Goal: Information Seeking & Learning: Learn about a topic

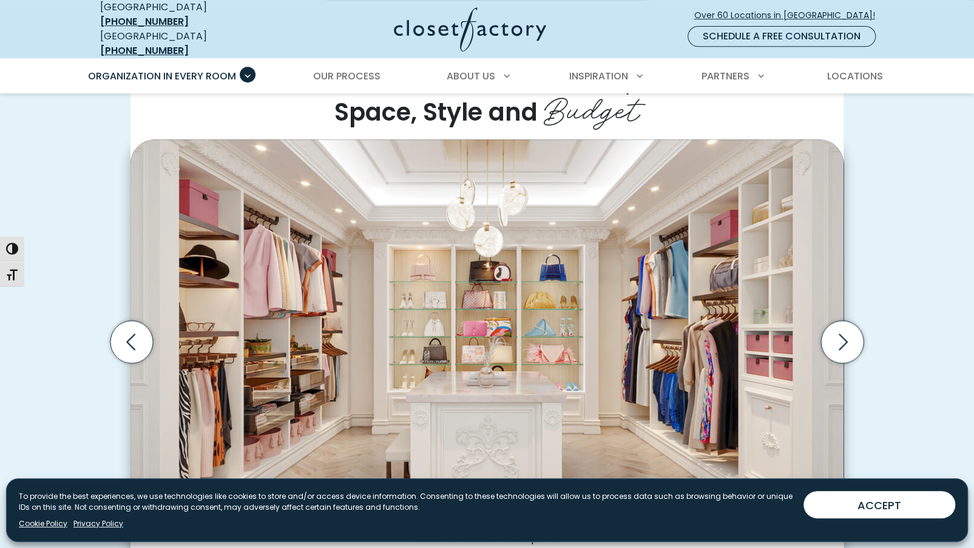
scroll to position [425, 0]
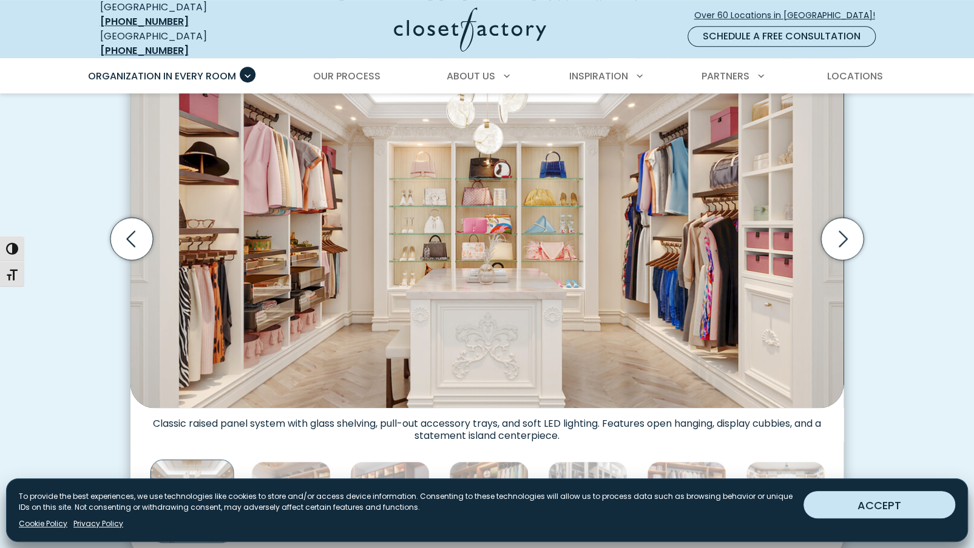
click at [880, 499] on button "ACCEPT" at bounding box center [879, 504] width 152 height 27
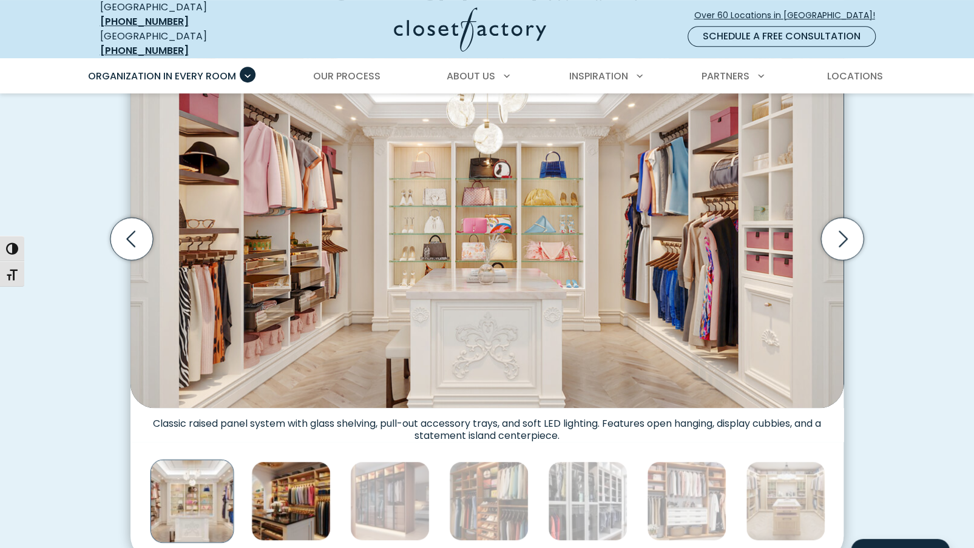
click at [292, 485] on img "Thumbnail Gallery" at bounding box center [290, 501] width 79 height 79
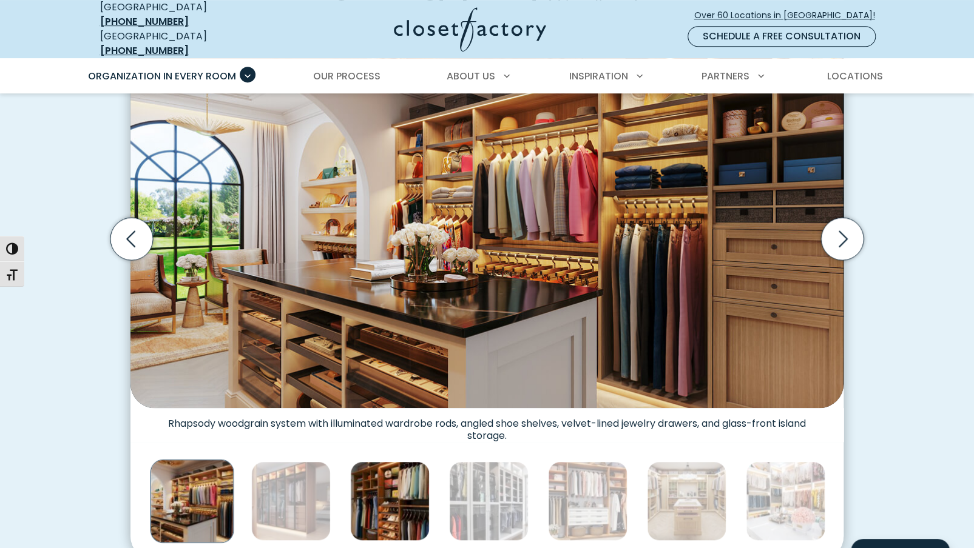
click at [369, 482] on img "Thumbnail Gallery" at bounding box center [389, 501] width 79 height 79
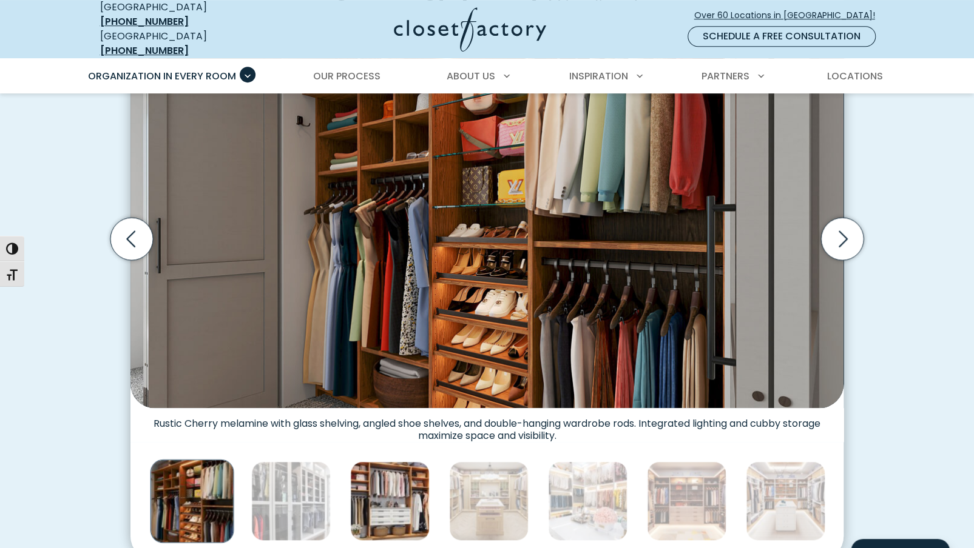
click at [389, 486] on img "Thumbnail Gallery" at bounding box center [389, 501] width 79 height 79
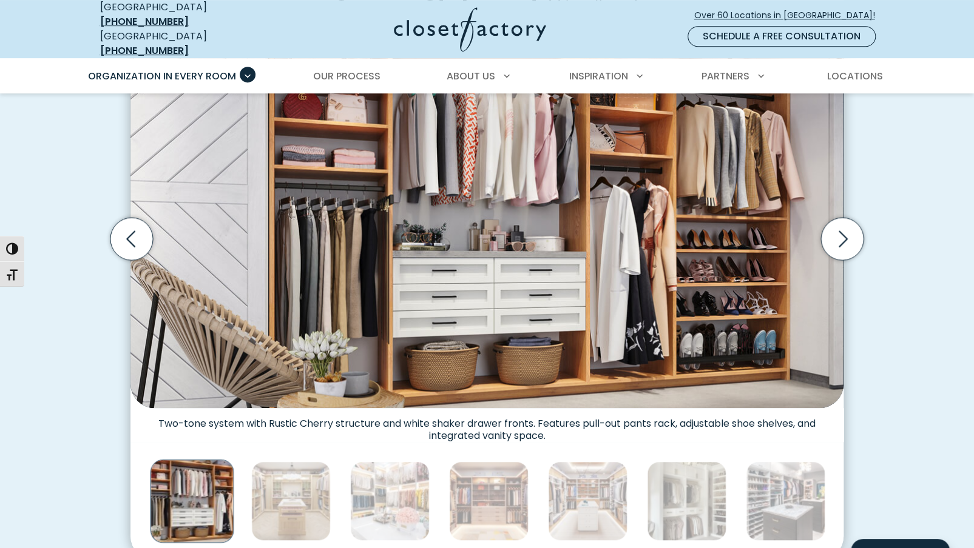
click at [436, 485] on div "Thumbnail Gallery" at bounding box center [686, 501] width 3471 height 89
click at [504, 505] on img "Thumbnail Gallery" at bounding box center [488, 501] width 79 height 79
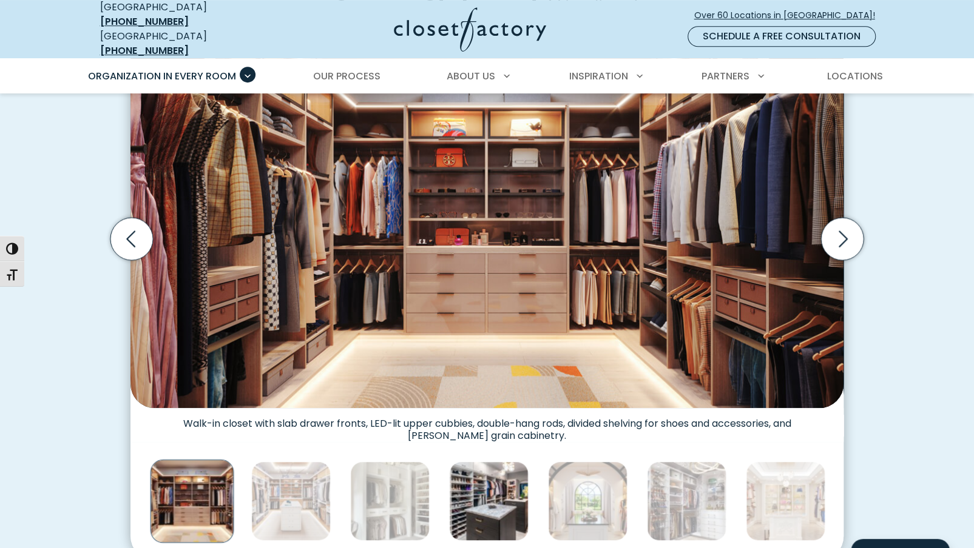
click at [482, 498] on img "Thumbnail Gallery" at bounding box center [488, 501] width 79 height 79
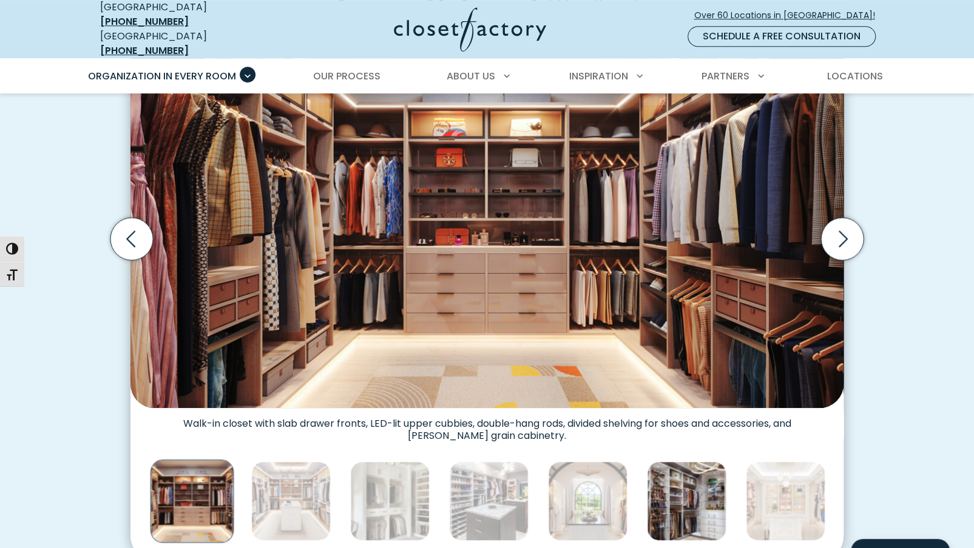
click at [695, 511] on img "Thumbnail Gallery" at bounding box center [686, 501] width 79 height 79
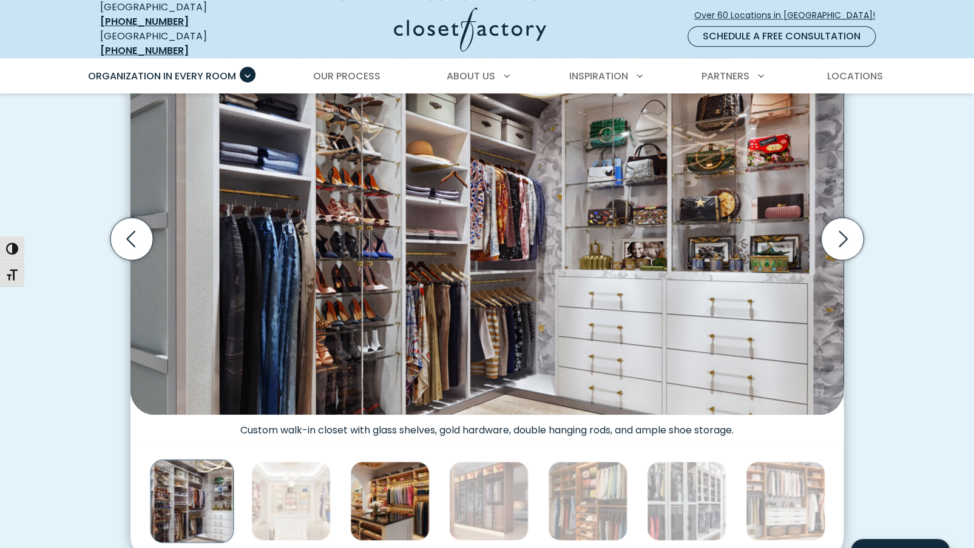
click at [393, 470] on img "Thumbnail Gallery" at bounding box center [389, 501] width 79 height 79
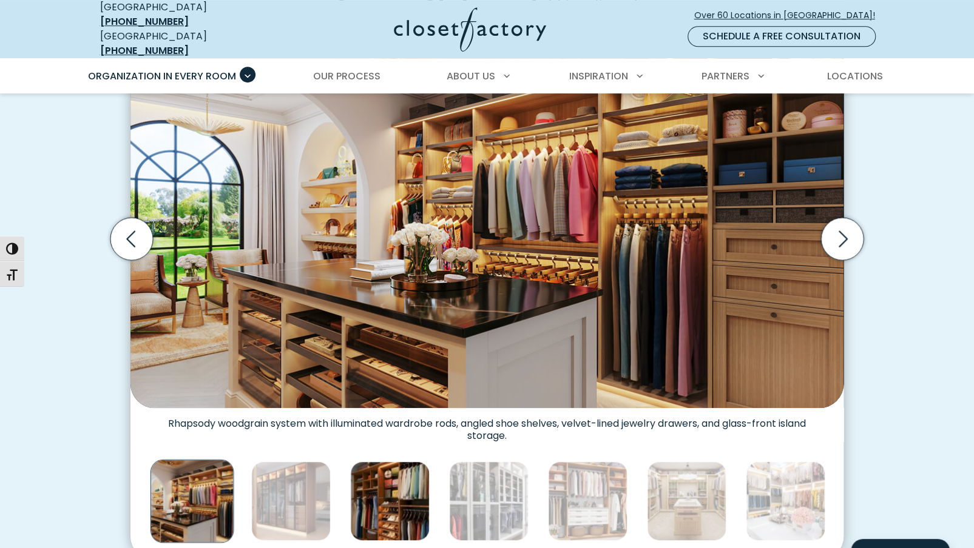
click at [417, 475] on img "Thumbnail Gallery" at bounding box center [389, 501] width 79 height 79
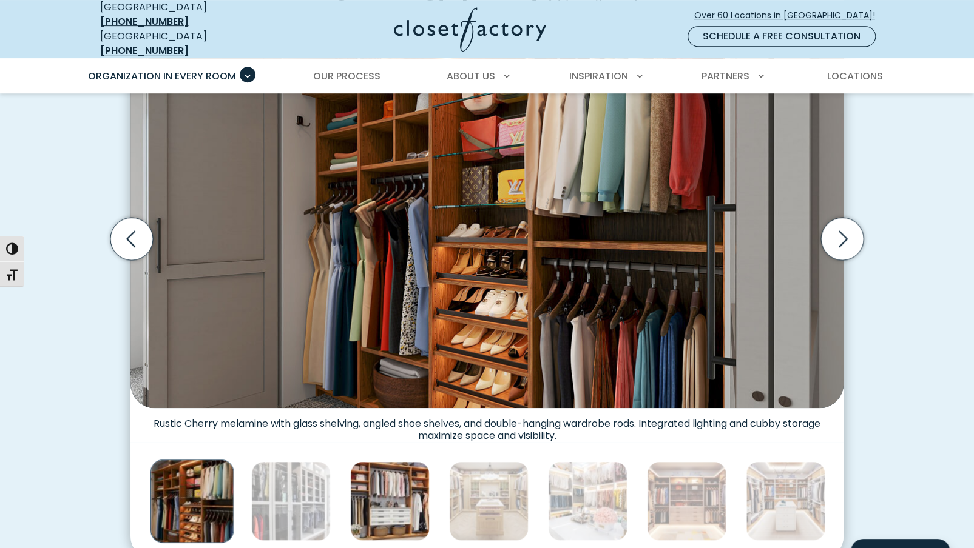
click at [407, 471] on img "Thumbnail Gallery" at bounding box center [389, 501] width 79 height 79
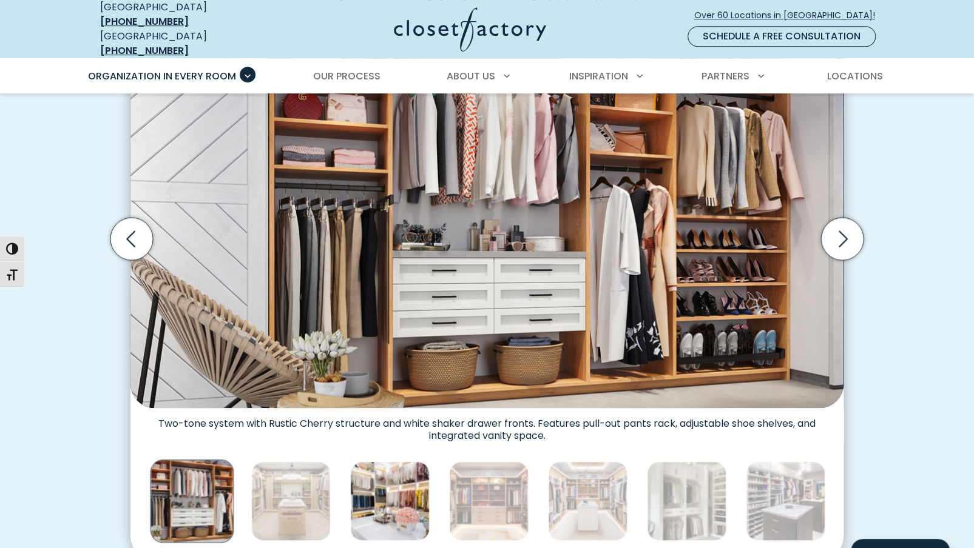
click at [412, 485] on img "Thumbnail Gallery" at bounding box center [389, 501] width 79 height 79
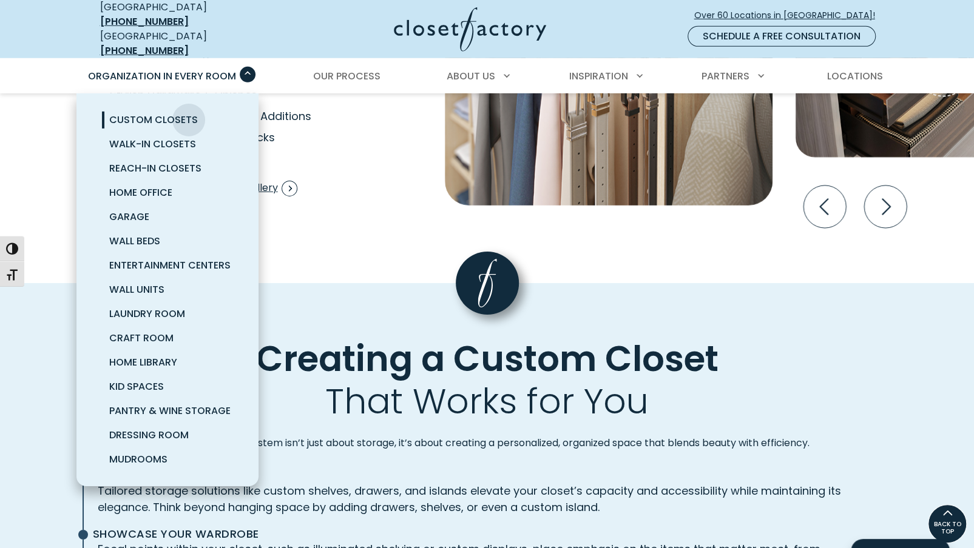
scroll to position [2440, 0]
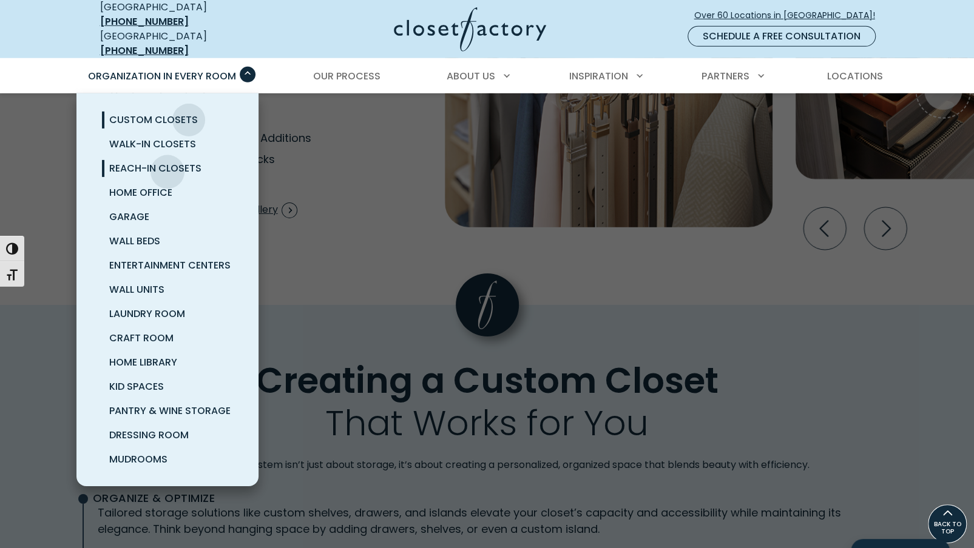
click at [167, 161] on span "Reach-In Closets" at bounding box center [155, 168] width 92 height 14
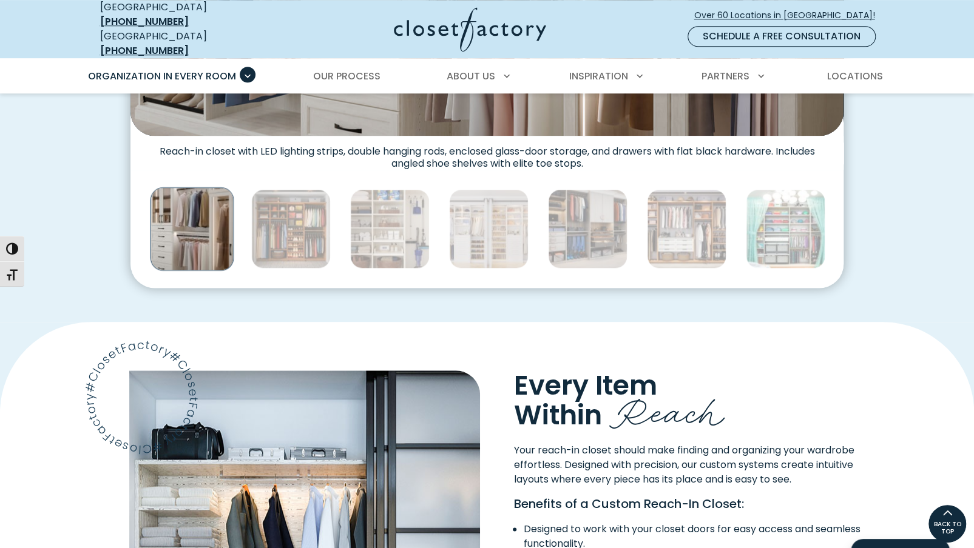
scroll to position [667, 0]
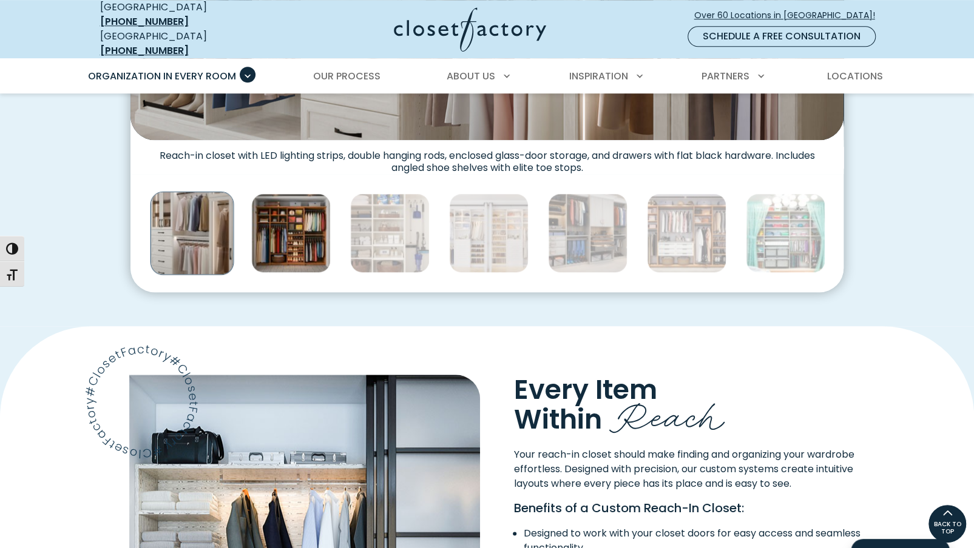
click at [297, 237] on img "Thumbnail Gallery" at bounding box center [290, 233] width 79 height 79
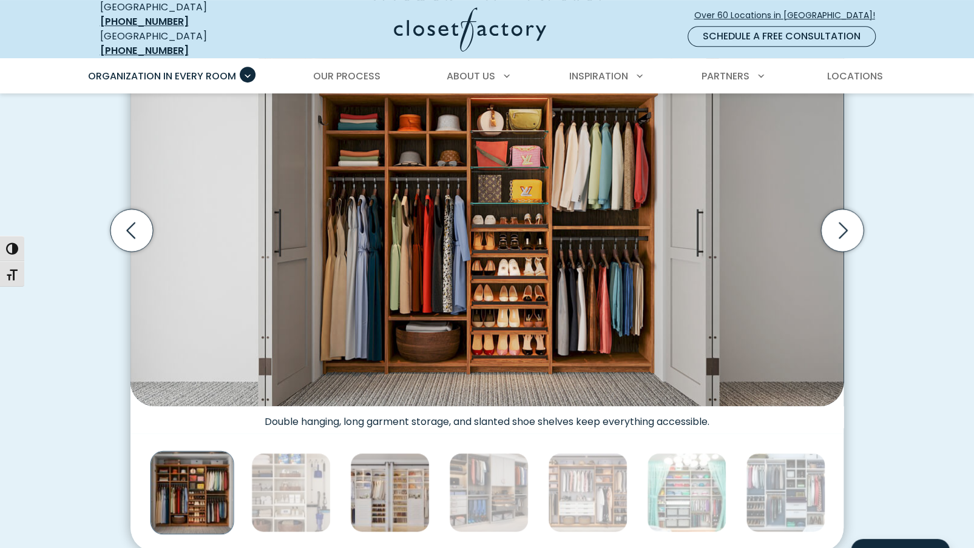
scroll to position [425, 0]
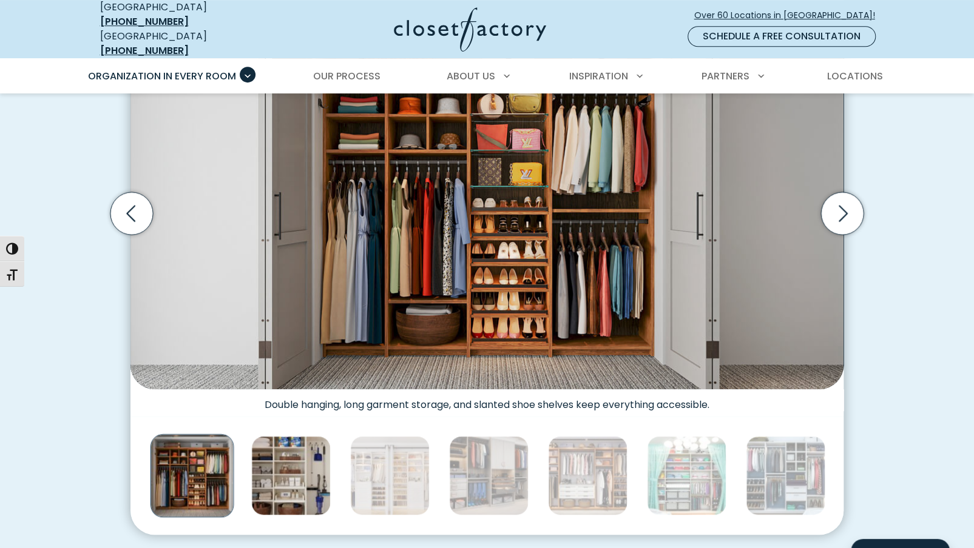
click at [290, 475] on img "Thumbnail Gallery" at bounding box center [290, 475] width 79 height 79
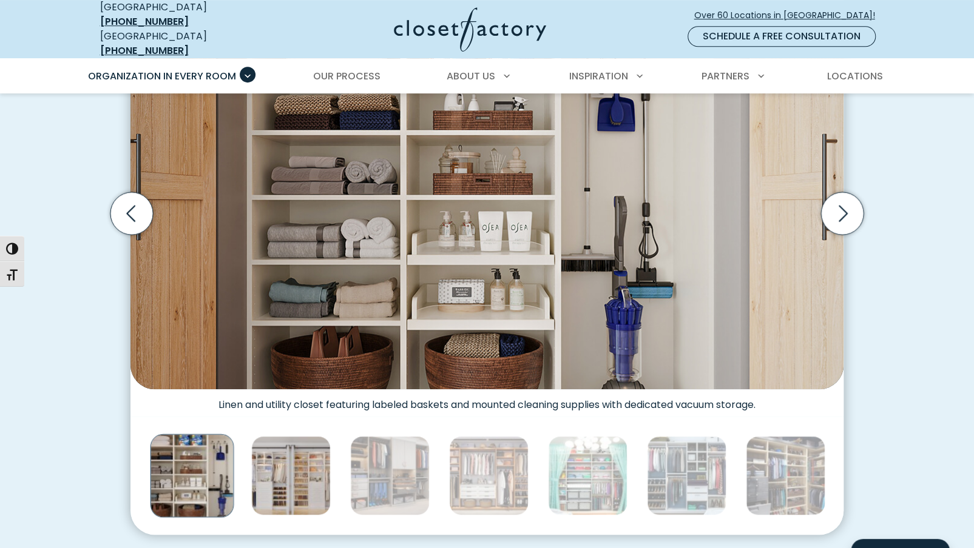
click at [322, 473] on img "Thumbnail Gallery" at bounding box center [290, 475] width 79 height 79
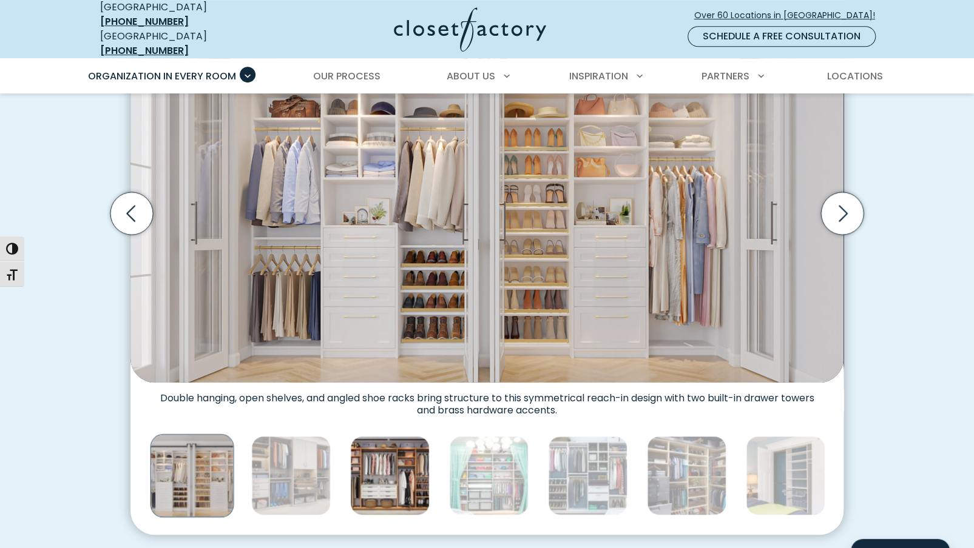
click at [396, 470] on img "Thumbnail Gallery" at bounding box center [389, 475] width 79 height 79
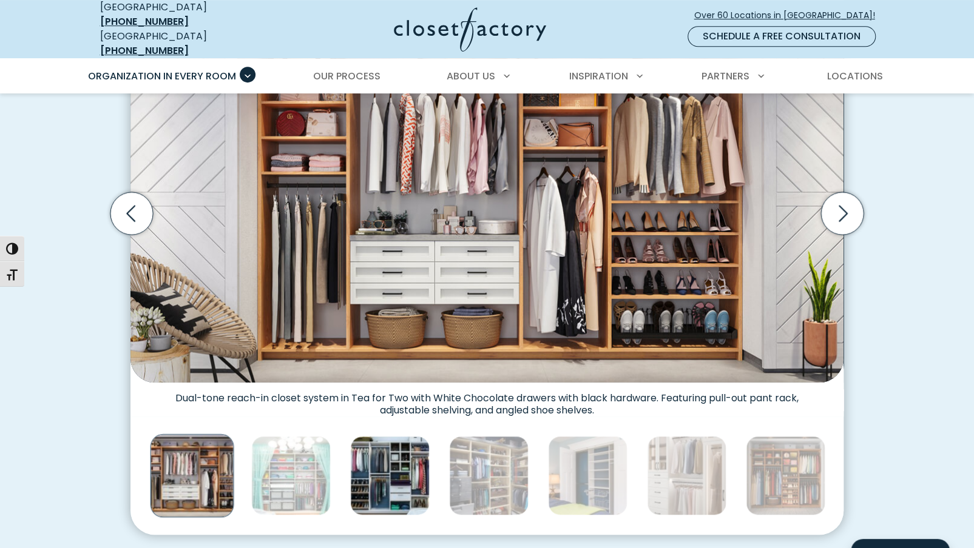
click at [402, 474] on img "Thumbnail Gallery" at bounding box center [389, 475] width 79 height 79
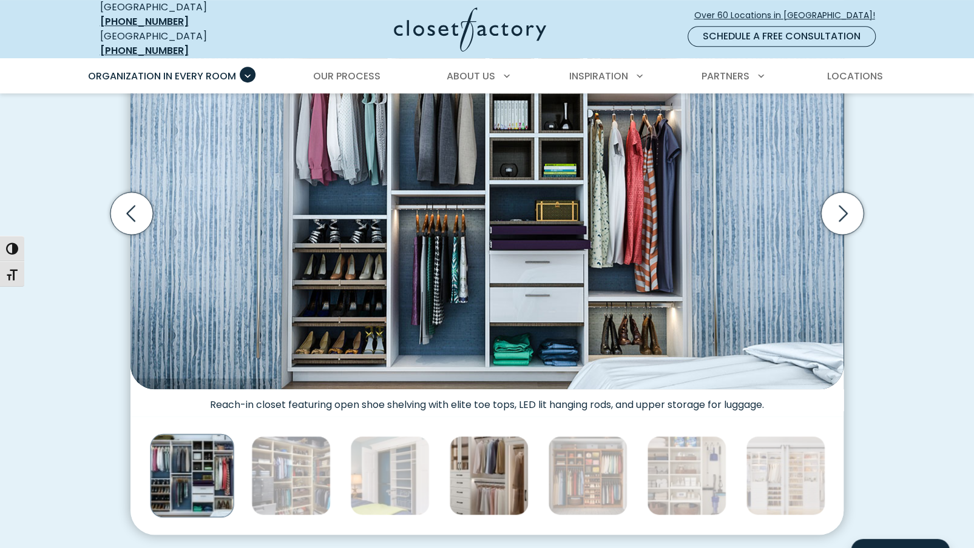
click at [498, 475] on img "Thumbnail Gallery" at bounding box center [488, 475] width 79 height 79
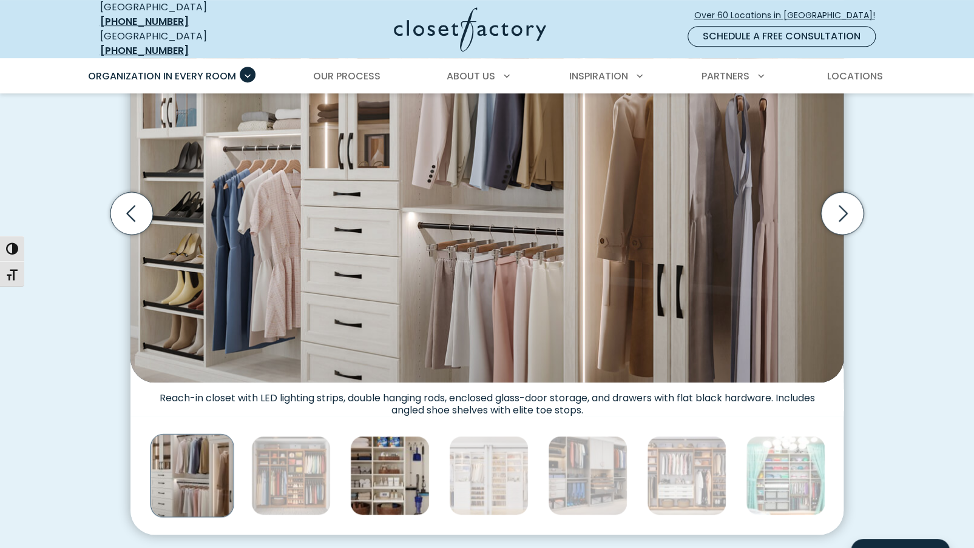
click at [414, 472] on img "Thumbnail Gallery" at bounding box center [389, 475] width 79 height 79
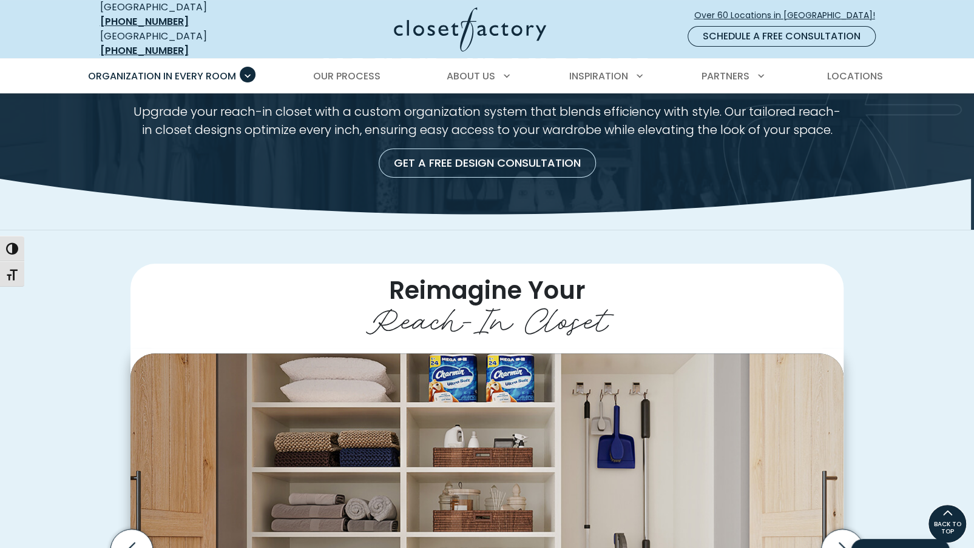
scroll to position [0, 0]
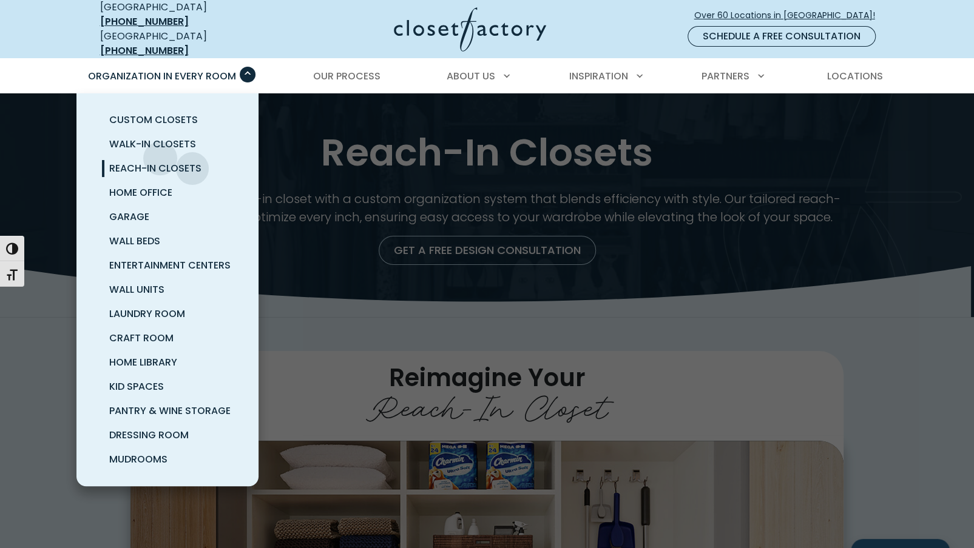
click at [160, 157] on link "Reach-In Closets" at bounding box center [182, 169] width 182 height 24
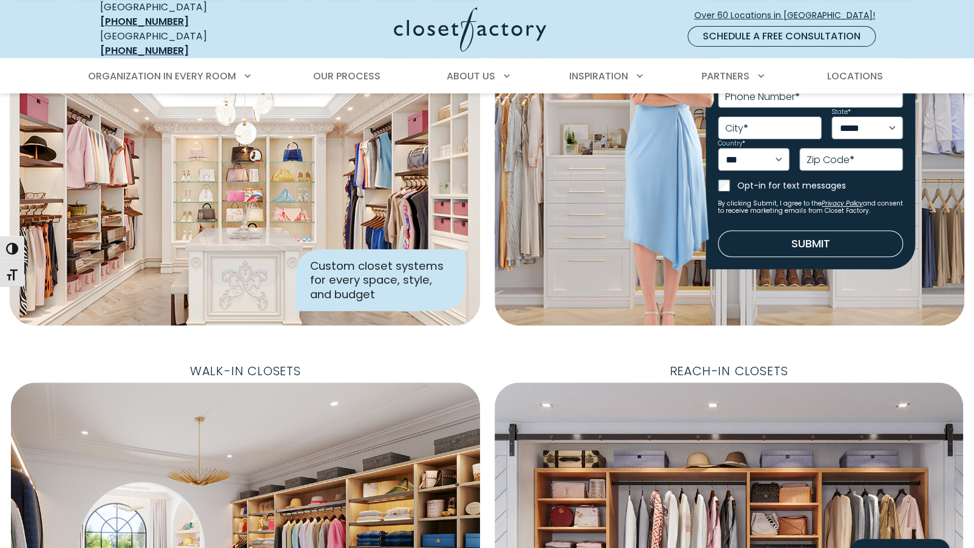
scroll to position [303, 0]
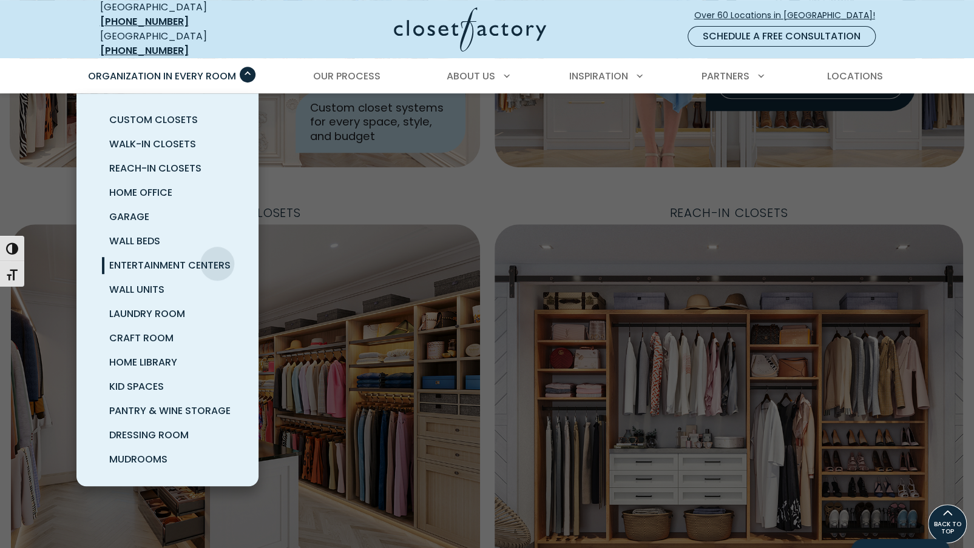
click at [217, 258] on span "Entertainment Centers" at bounding box center [169, 265] width 121 height 14
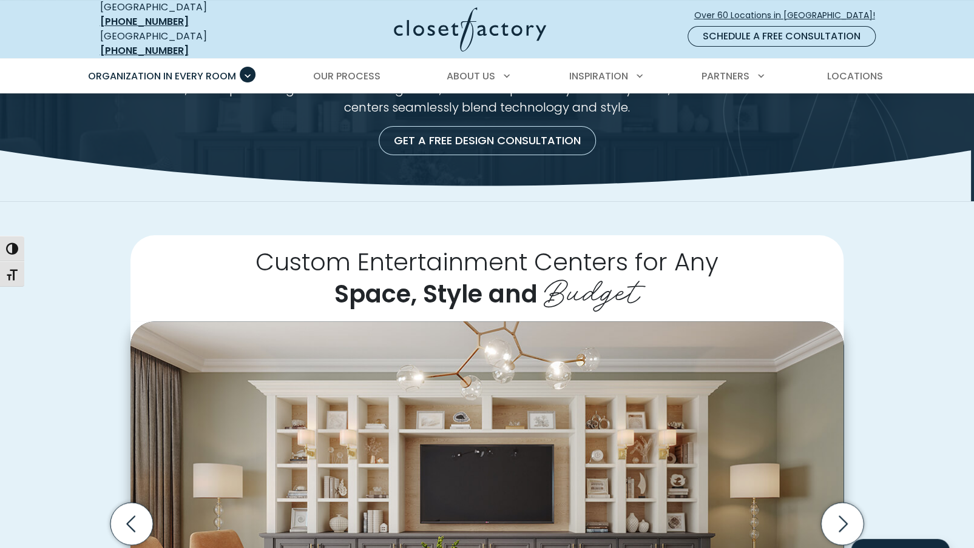
scroll to position [61, 0]
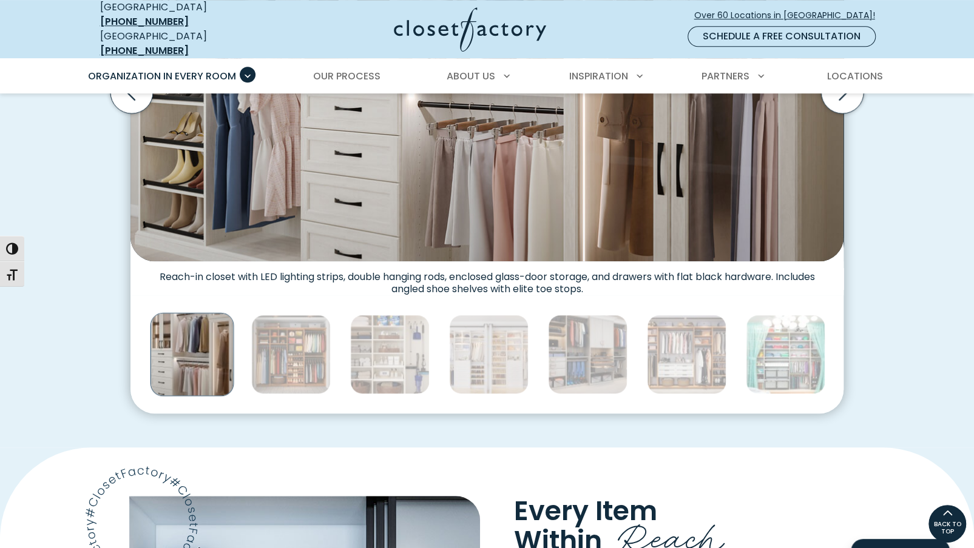
scroll to position [303, 0]
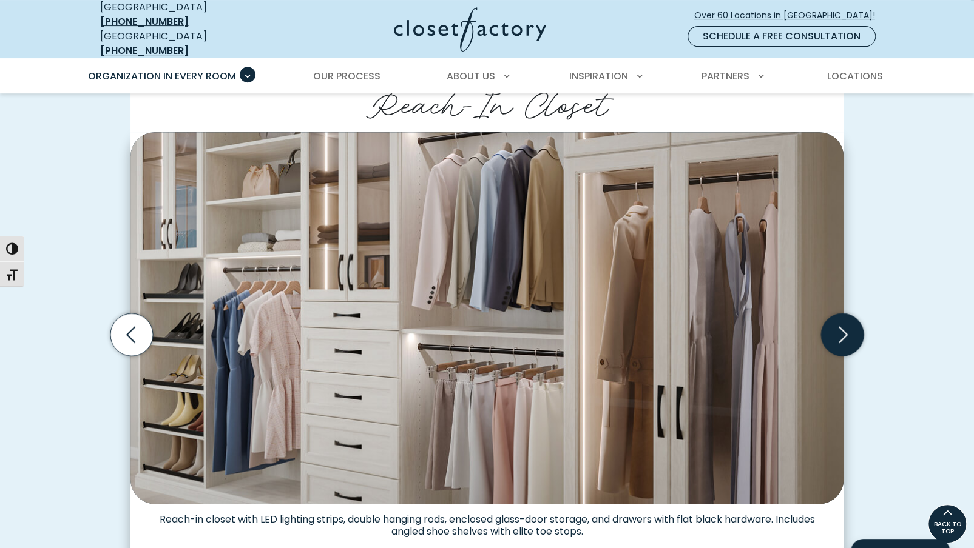
click at [837, 326] on icon "Next slide" at bounding box center [842, 335] width 42 height 42
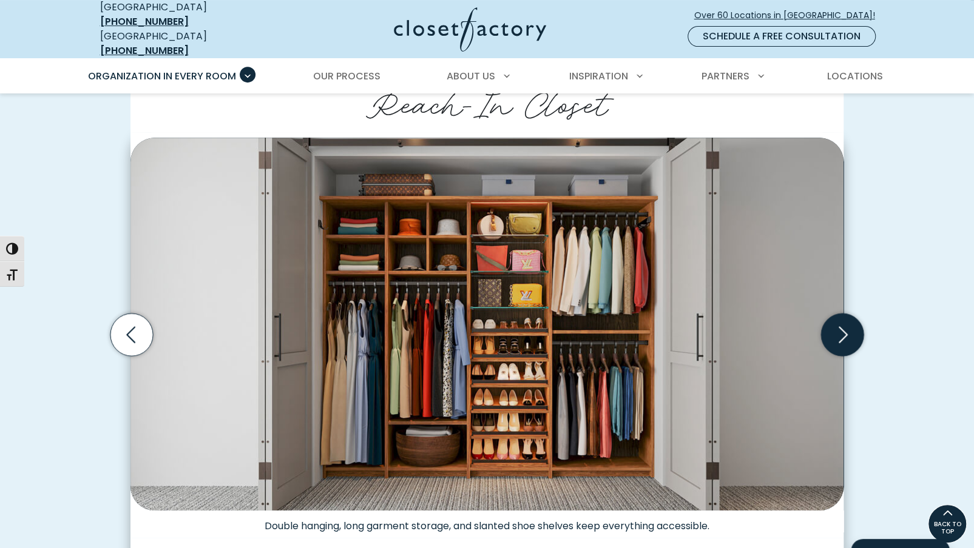
click at [833, 337] on icon "Next slide" at bounding box center [842, 335] width 42 height 42
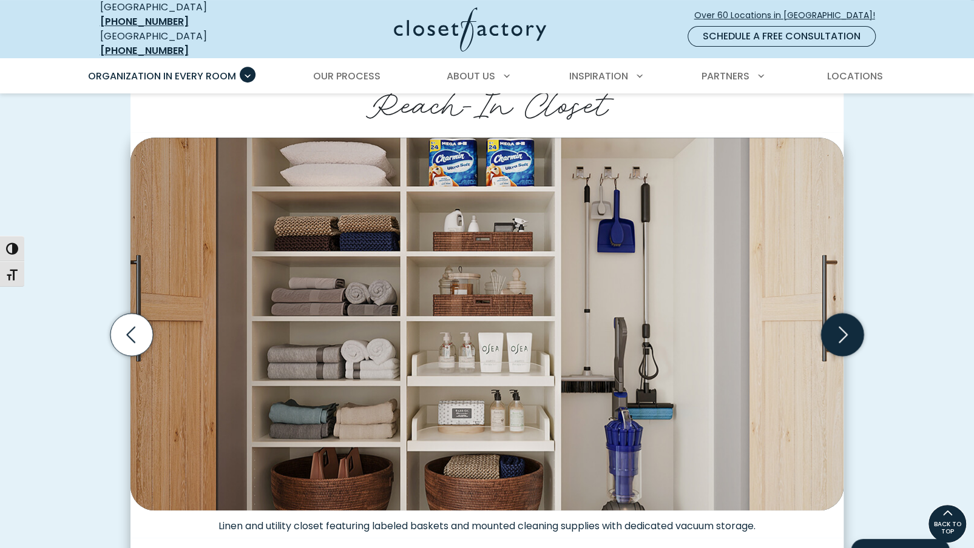
click at [852, 332] on icon "Next slide" at bounding box center [842, 335] width 42 height 42
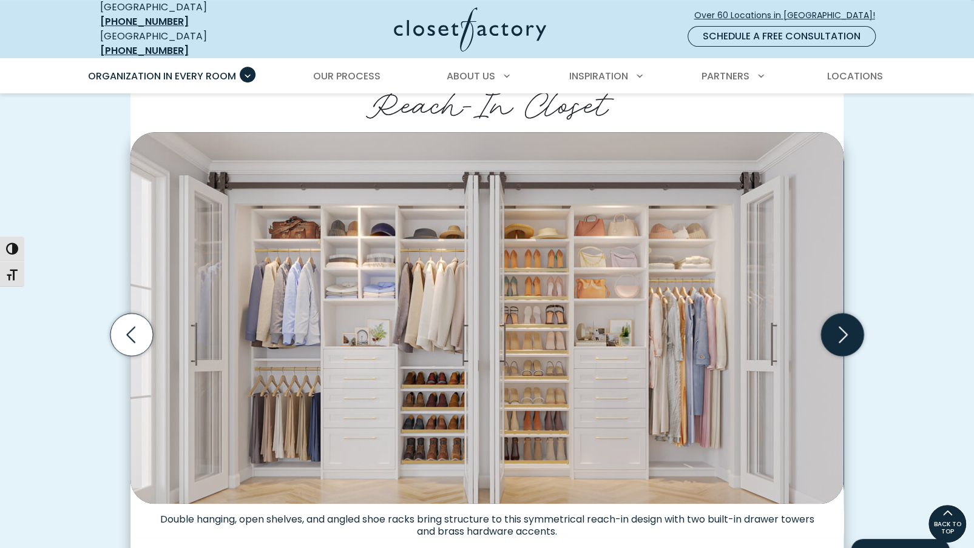
click at [849, 328] on icon "Next slide" at bounding box center [842, 335] width 42 height 42
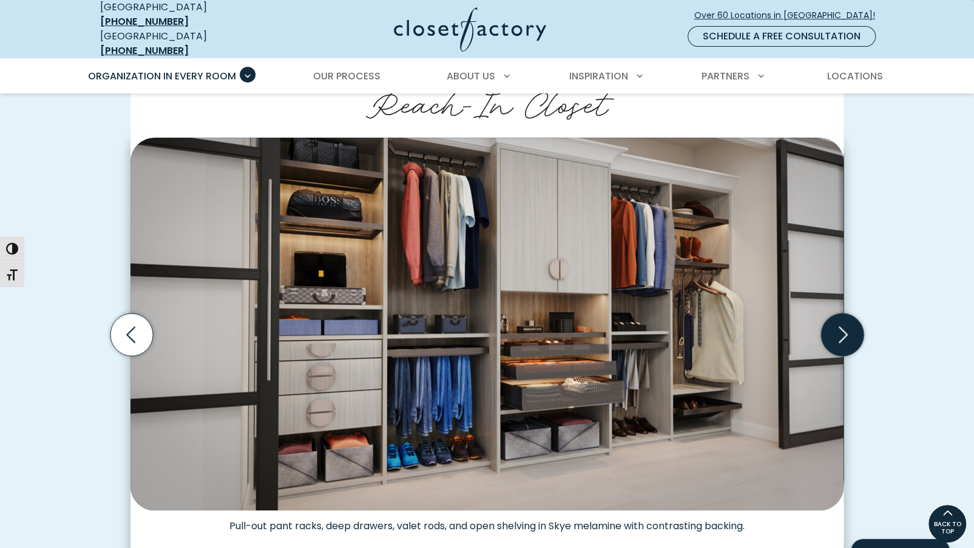
click at [849, 328] on icon "Next slide" at bounding box center [842, 335] width 42 height 42
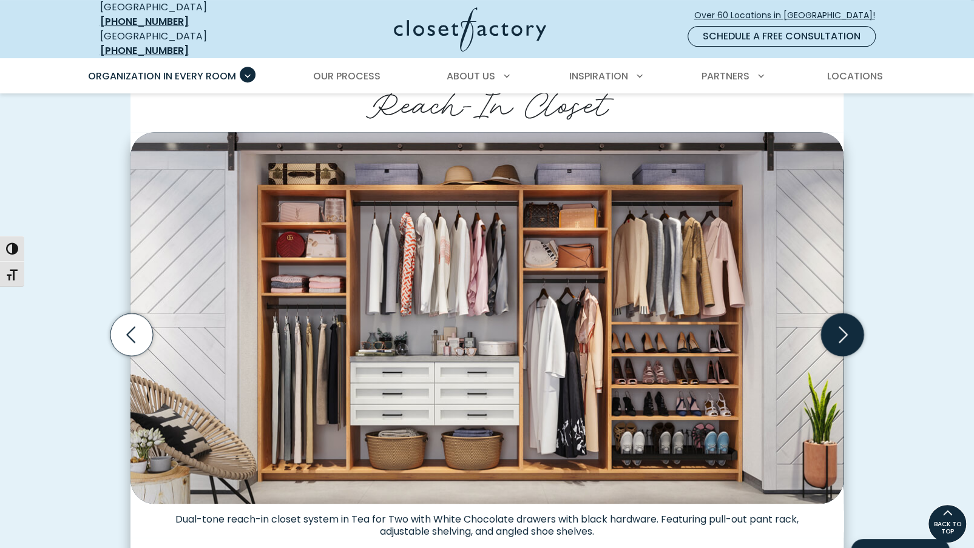
click at [849, 328] on icon "Next slide" at bounding box center [842, 335] width 42 height 42
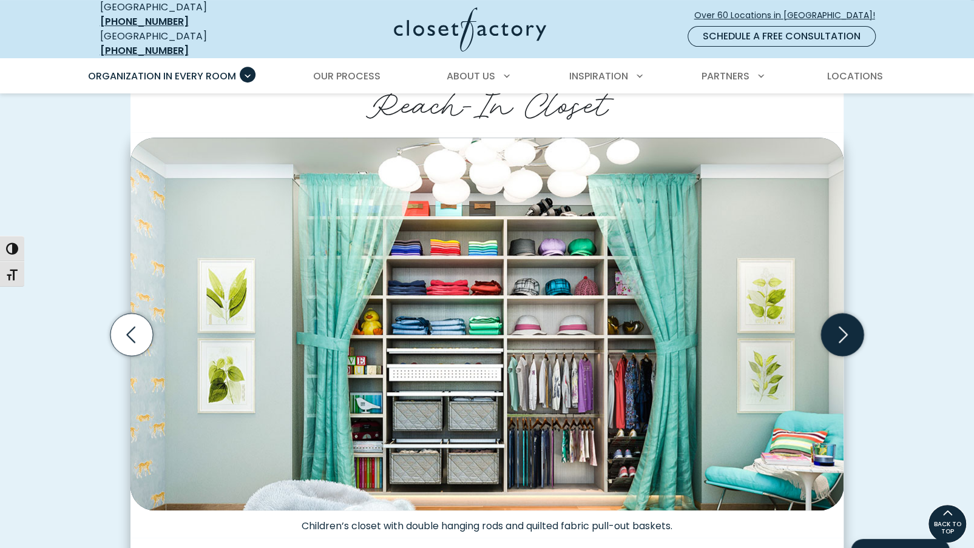
click at [830, 331] on icon "Next slide" at bounding box center [842, 335] width 42 height 42
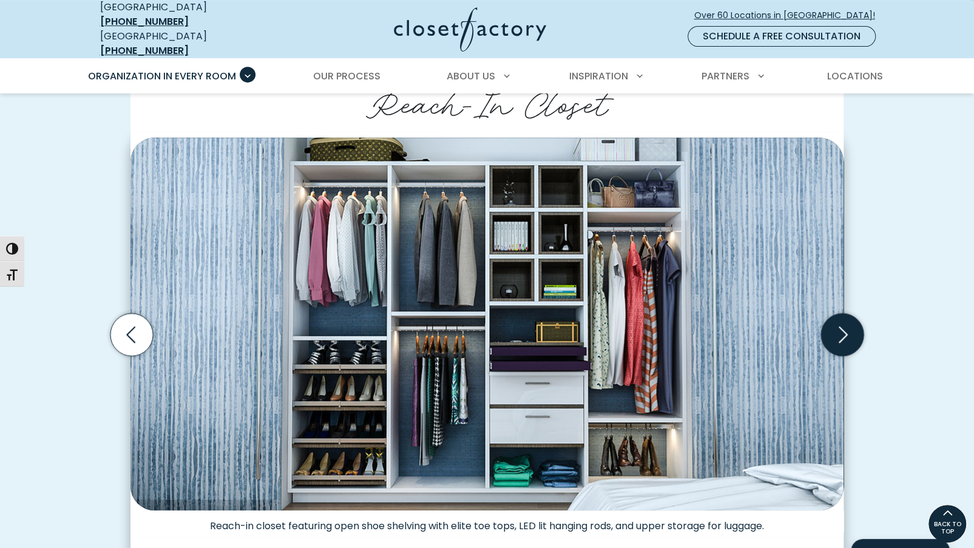
click at [851, 319] on icon "Next slide" at bounding box center [842, 335] width 42 height 42
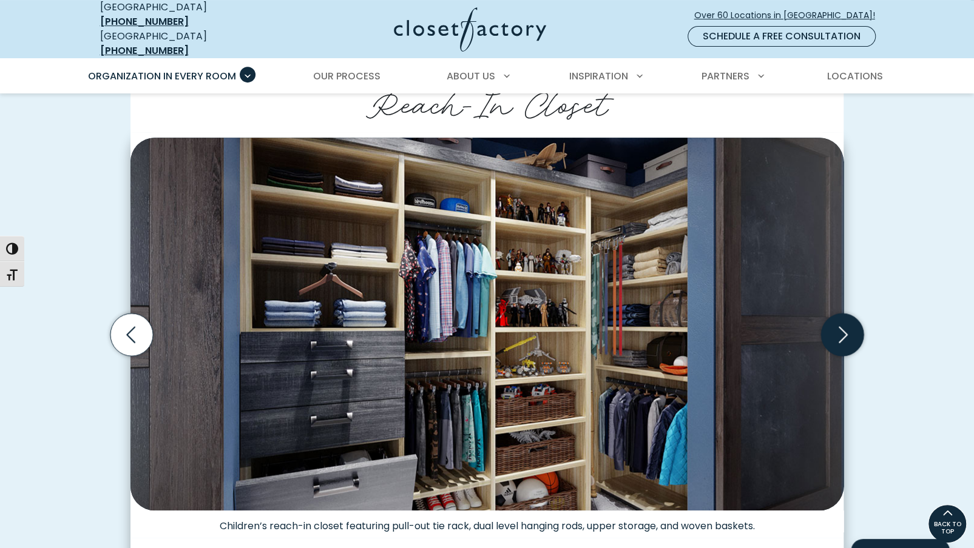
click at [854, 329] on icon "Next slide" at bounding box center [842, 335] width 42 height 42
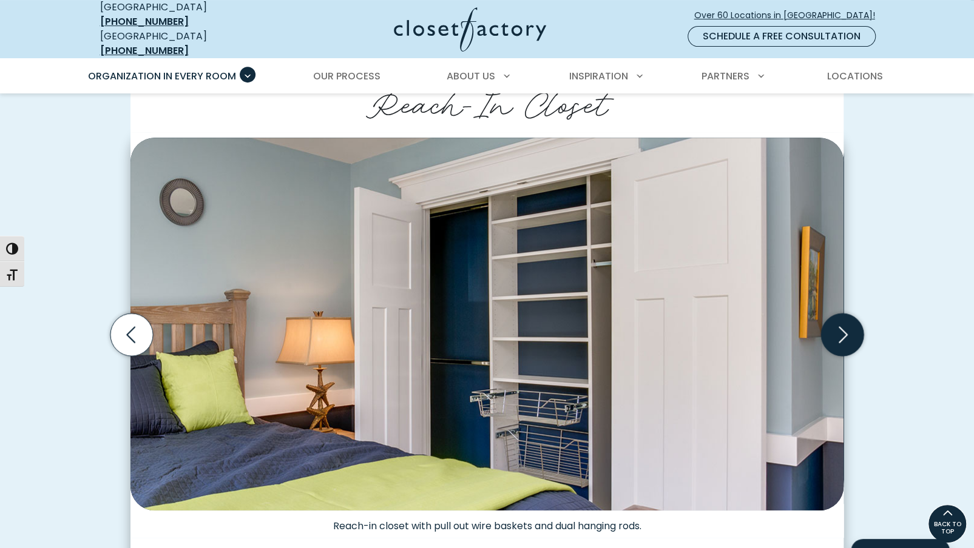
click at [855, 328] on icon "Next slide" at bounding box center [842, 335] width 42 height 42
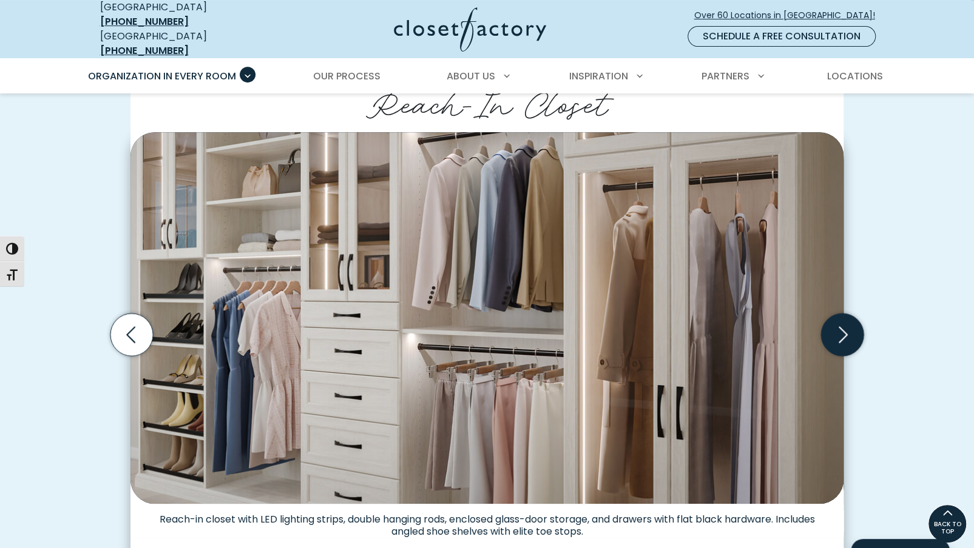
click at [855, 328] on icon "Next slide" at bounding box center [842, 335] width 42 height 42
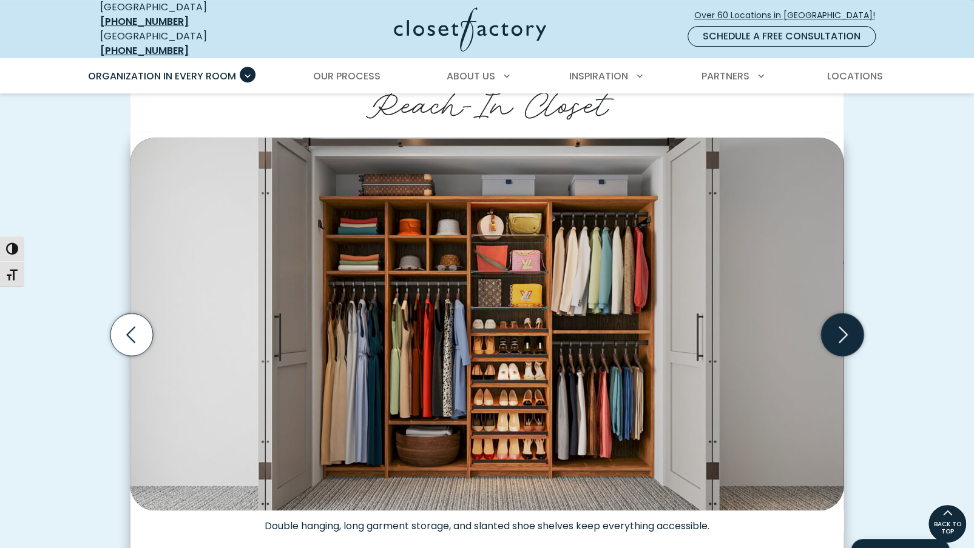
click at [855, 328] on icon "Next slide" at bounding box center [842, 335] width 42 height 42
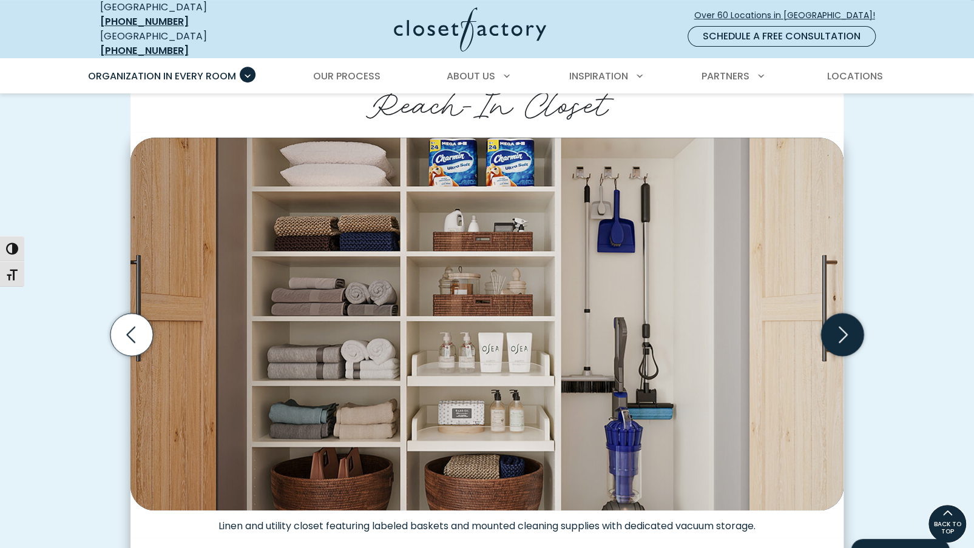
click at [848, 324] on icon "Next slide" at bounding box center [842, 335] width 42 height 42
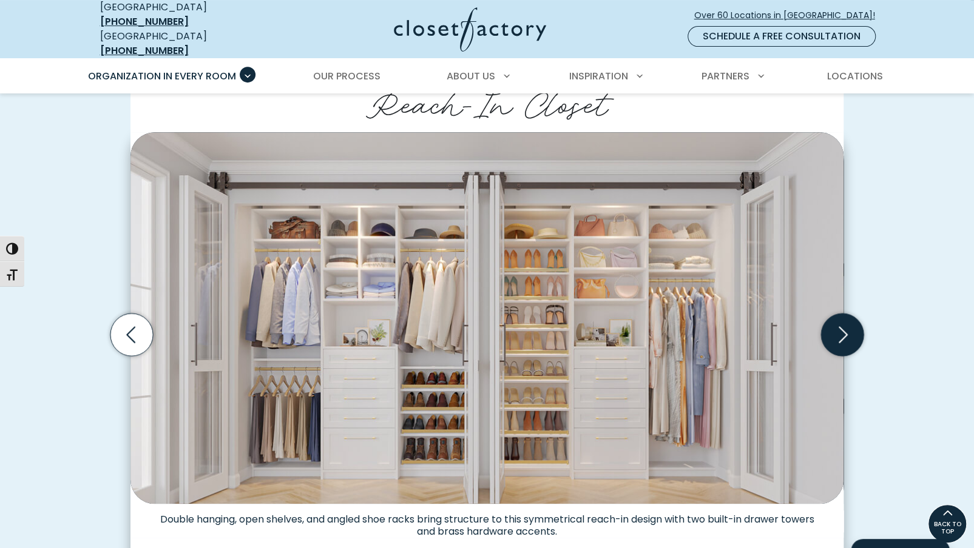
click at [840, 320] on icon "Next slide" at bounding box center [842, 335] width 42 height 42
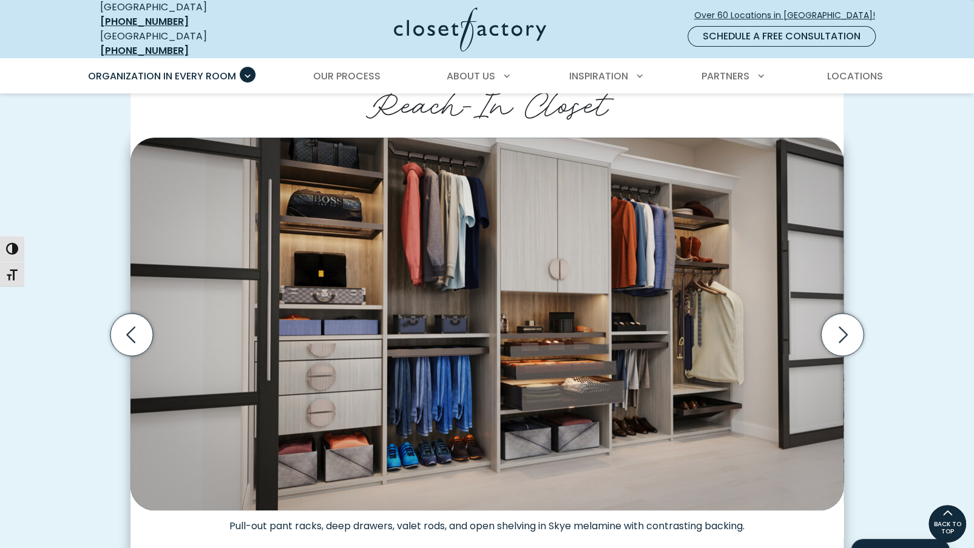
drag, startPoint x: 843, startPoint y: 332, endPoint x: 802, endPoint y: 509, distance: 181.3
click at [806, 509] on div "Reach-in closet with pull out wire baskets and dual hanging rods. Reach-in clos…" at bounding box center [486, 334] width 713 height 405
click at [836, 328] on icon "Next slide" at bounding box center [842, 335] width 42 height 42
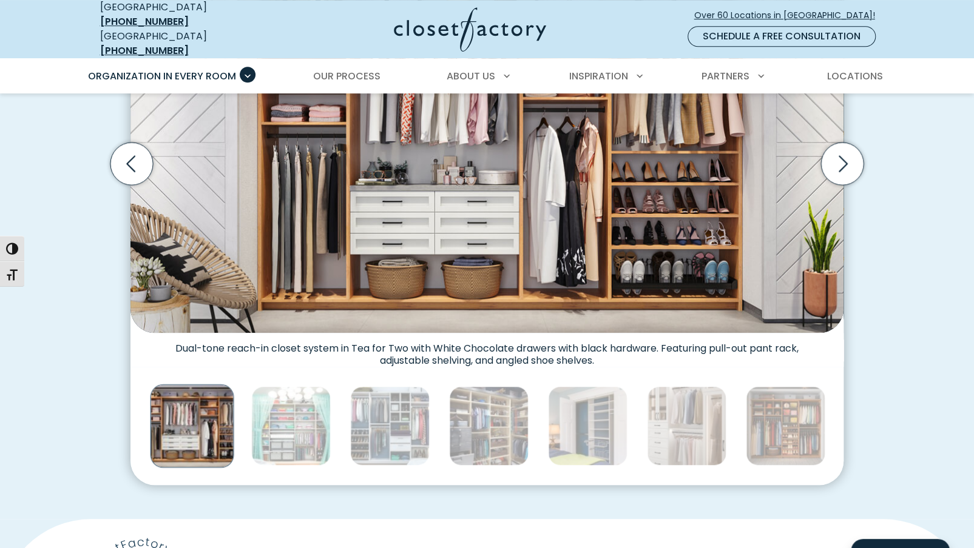
scroll to position [364, 0]
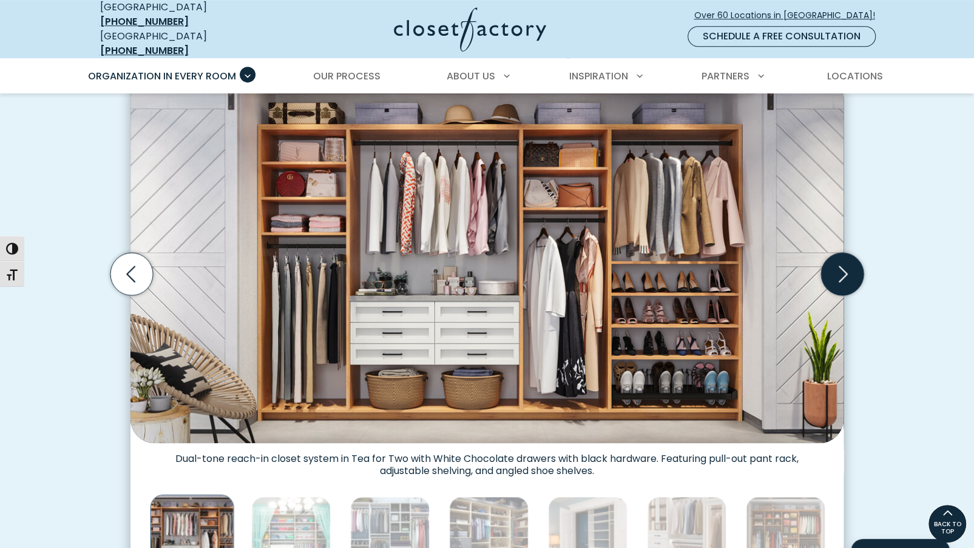
click at [834, 263] on icon "Next slide" at bounding box center [842, 274] width 42 height 42
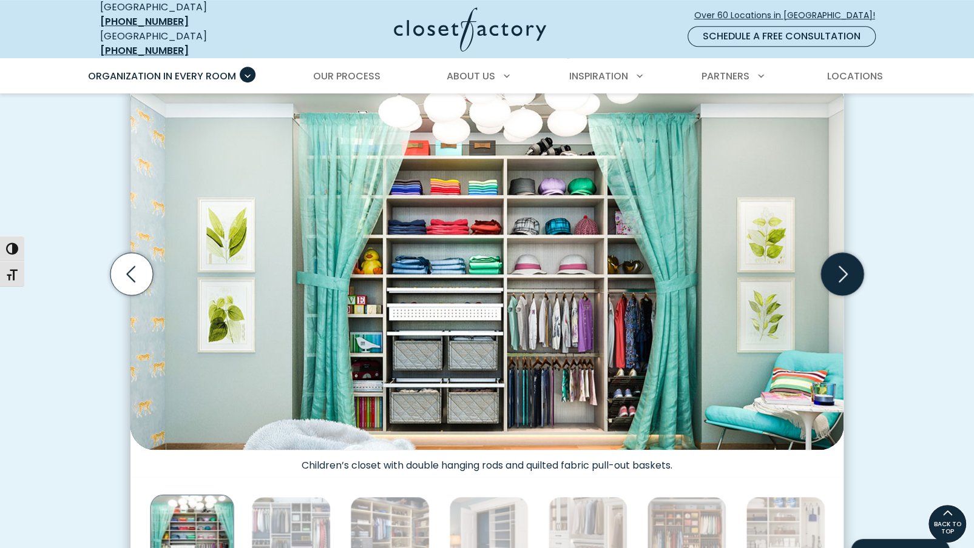
click at [842, 262] on icon "Next slide" at bounding box center [842, 274] width 42 height 42
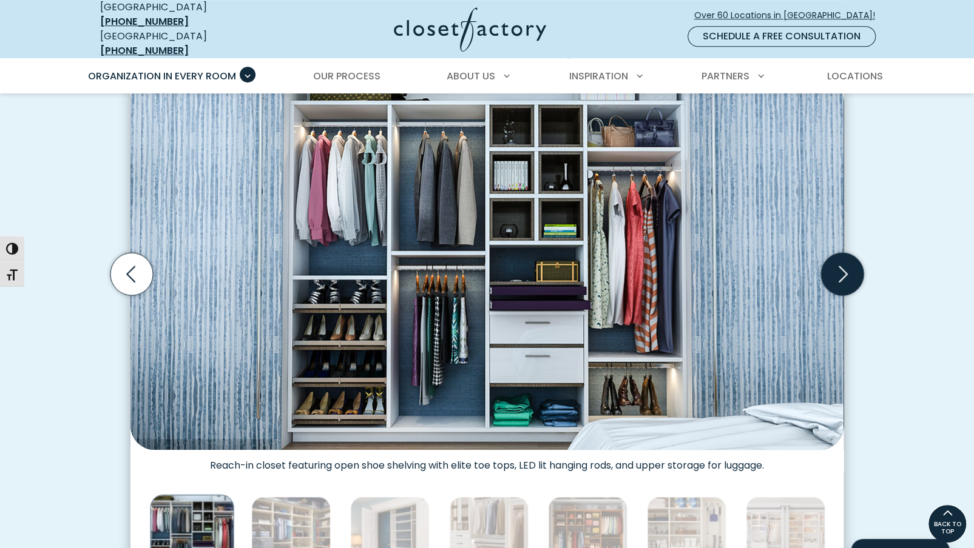
click at [842, 262] on icon "Next slide" at bounding box center [842, 274] width 42 height 42
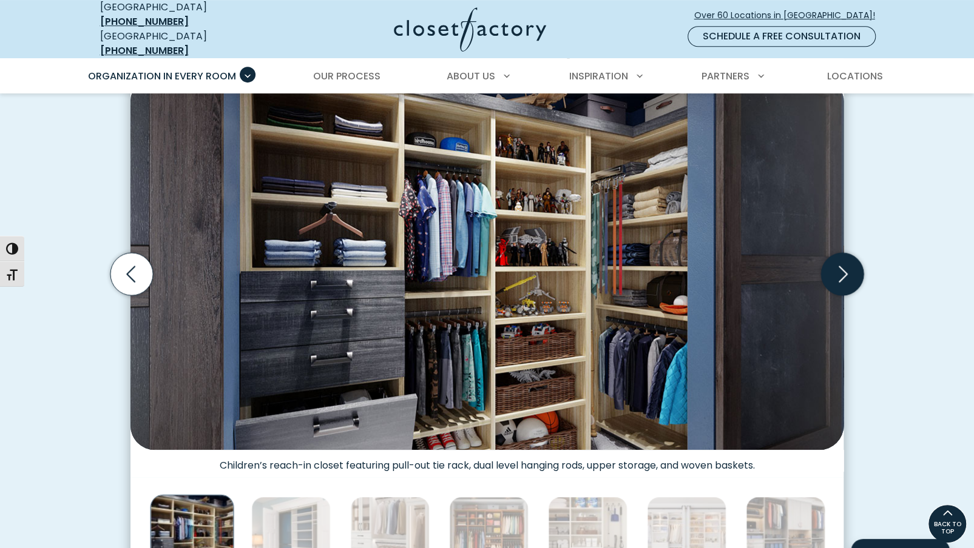
click at [842, 262] on icon "Next slide" at bounding box center [842, 274] width 42 height 42
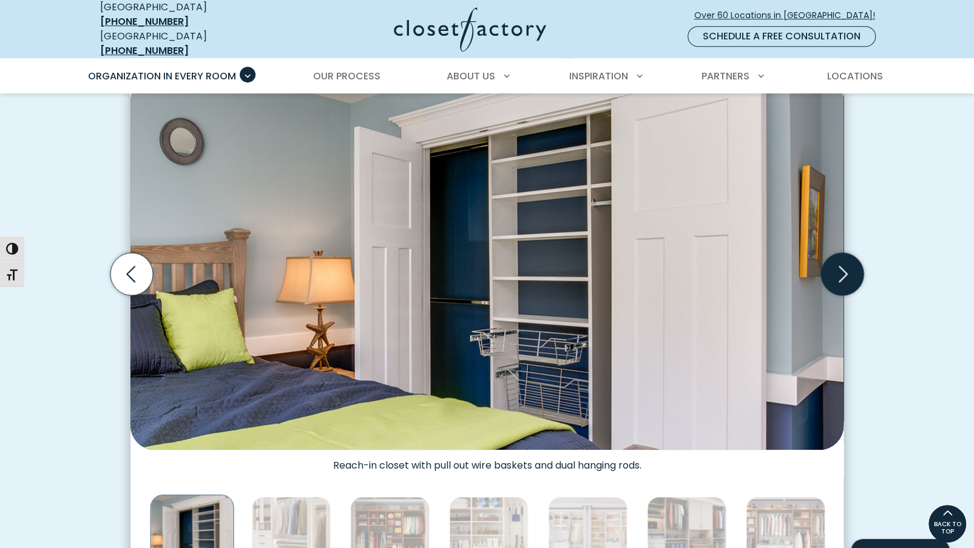
click at [848, 263] on icon "Next slide" at bounding box center [842, 274] width 52 height 52
